Goal: Task Accomplishment & Management: Manage account settings

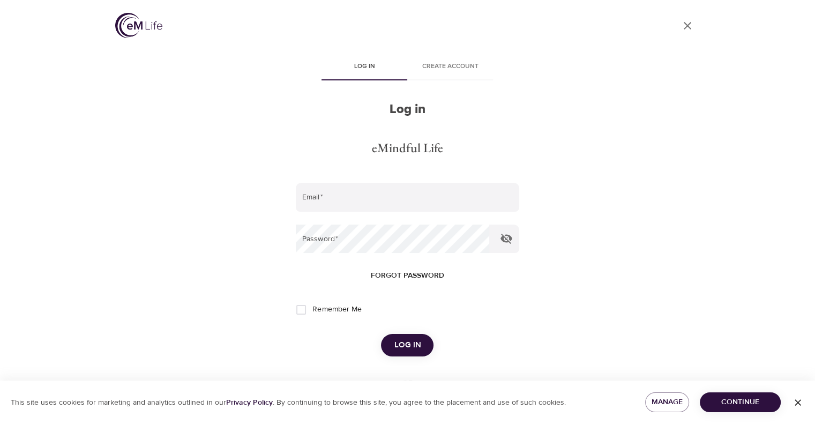
type input "[EMAIL_ADDRESS][DOMAIN_NAME]"
click at [410, 337] on button "Log in" at bounding box center [407, 345] width 52 height 22
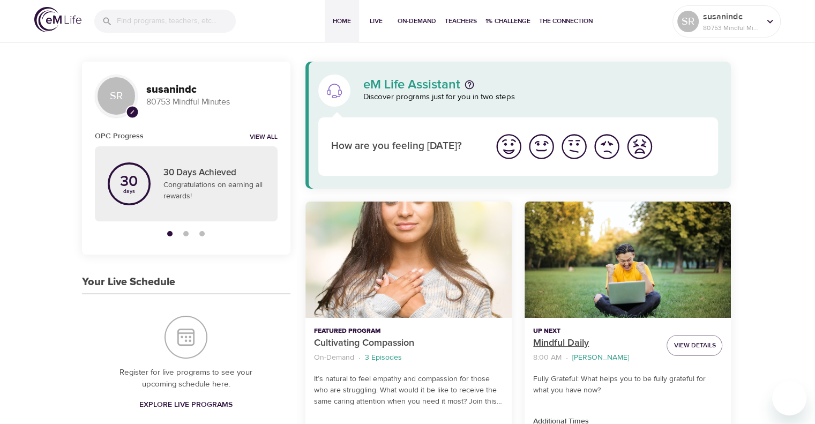
click at [538, 344] on p "Mindful Daily" at bounding box center [595, 343] width 125 height 14
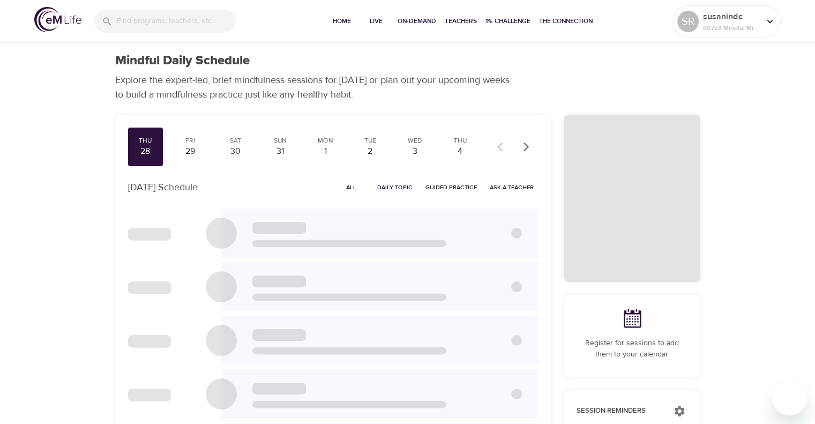
checkbox input "true"
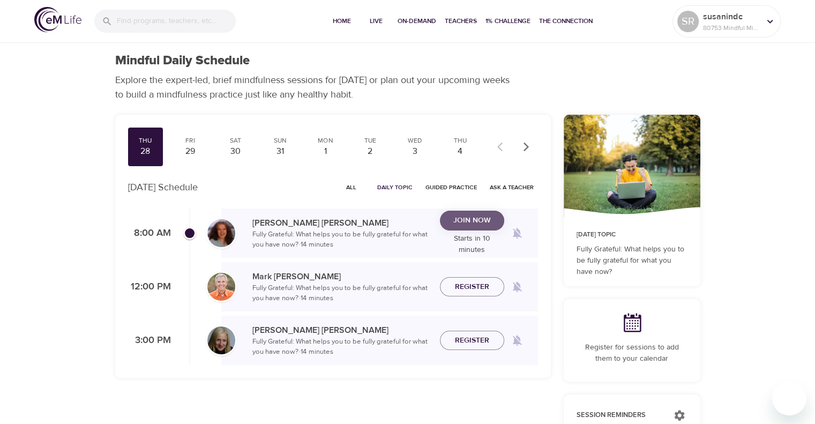
click at [472, 224] on span "Join Now" at bounding box center [471, 220] width 37 height 13
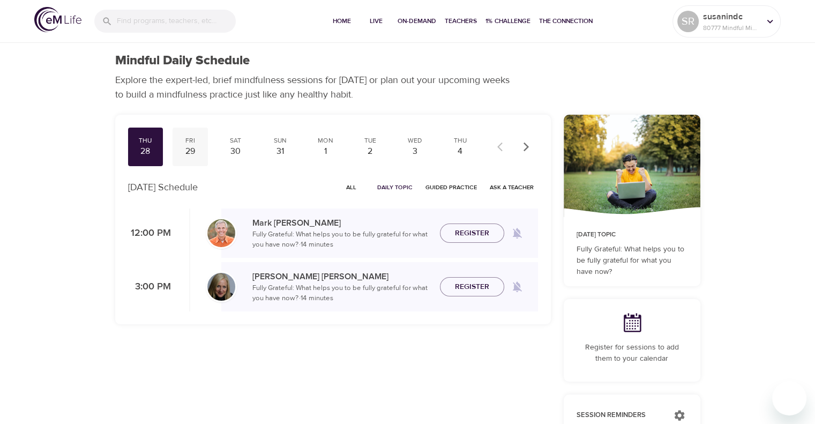
click at [188, 145] on div "29" at bounding box center [190, 151] width 27 height 12
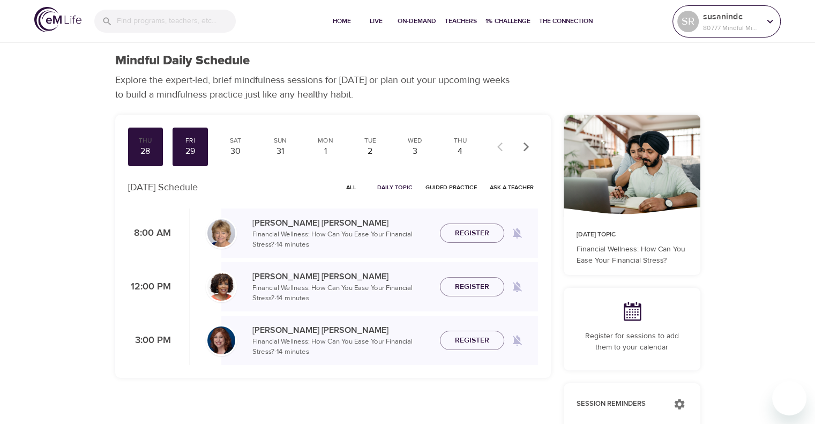
click at [774, 19] on icon at bounding box center [770, 22] width 12 height 12
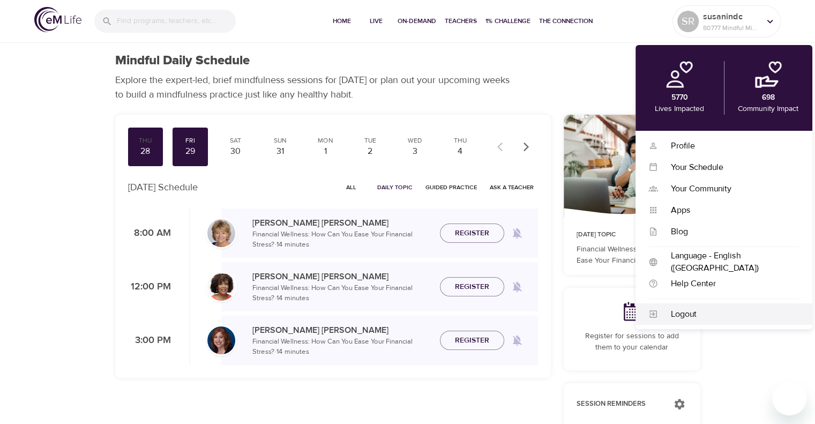
click at [680, 310] on div "Logout" at bounding box center [728, 314] width 141 height 12
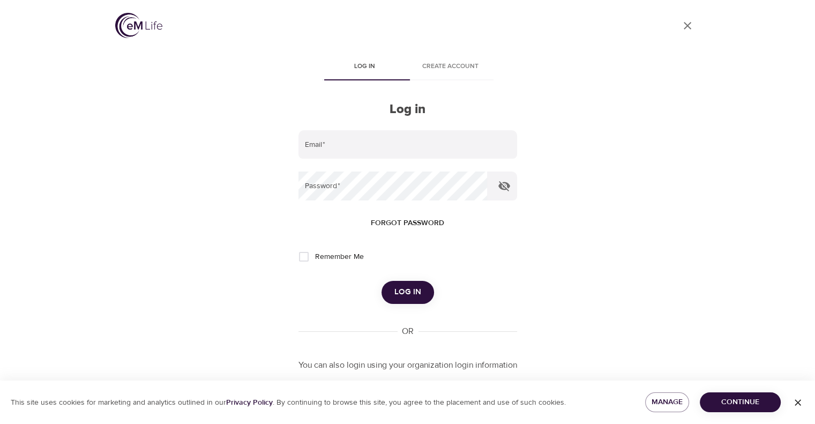
type input "[EMAIL_ADDRESS][DOMAIN_NAME]"
